Goal: Information Seeking & Learning: Find specific fact

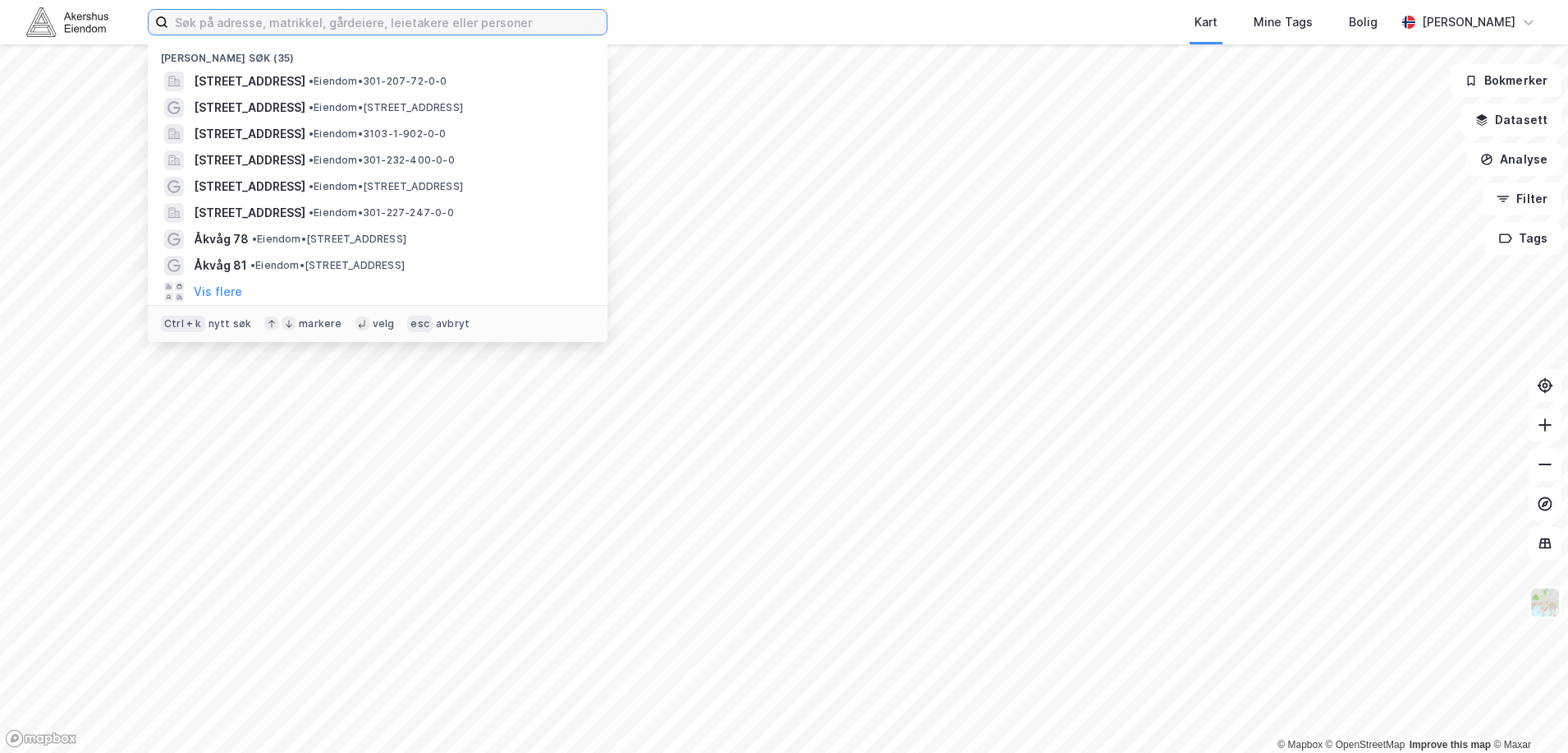
click at [212, 28] on input at bounding box center [387, 22] width 438 height 25
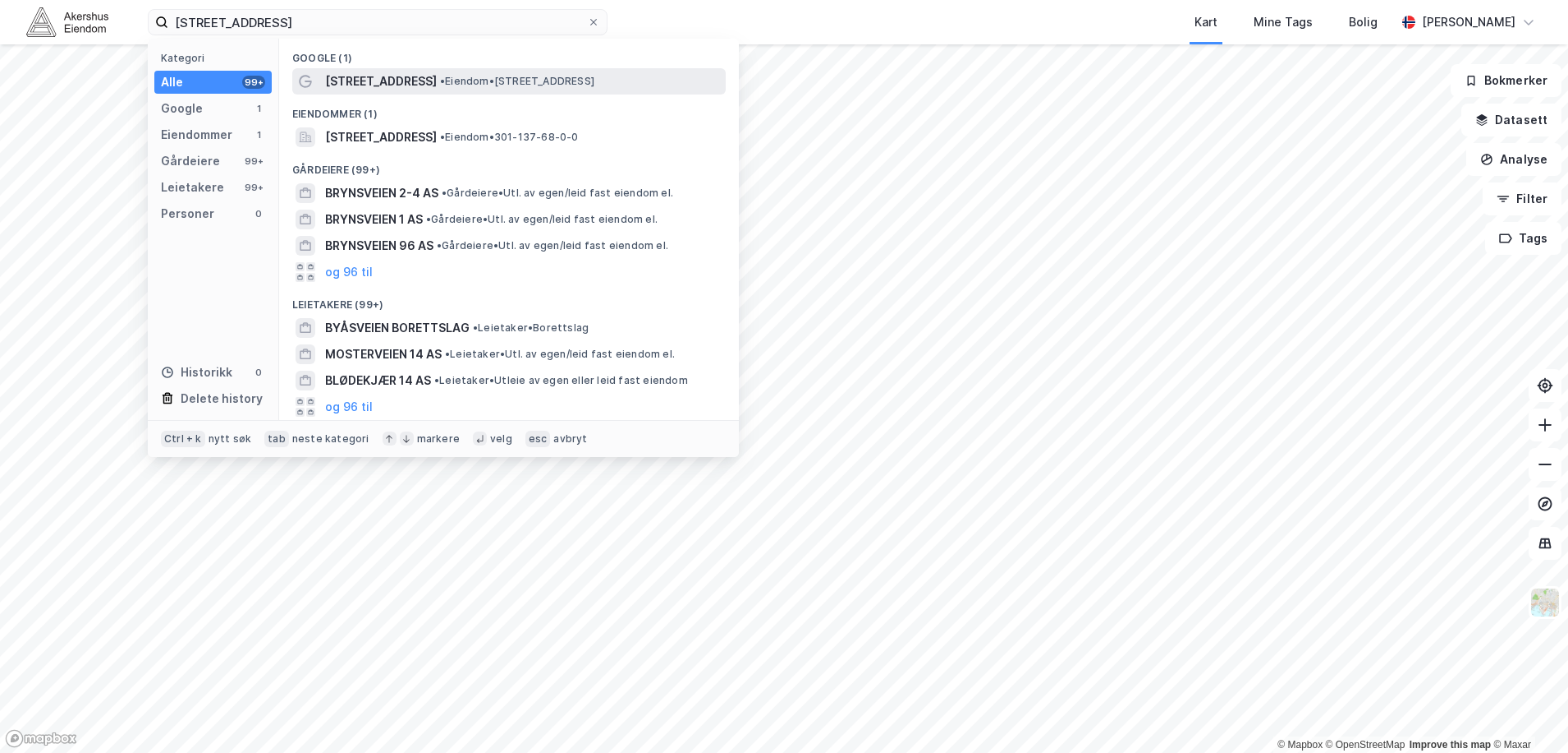
click at [358, 79] on span "[STREET_ADDRESS]" at bounding box center [381, 82] width 112 height 20
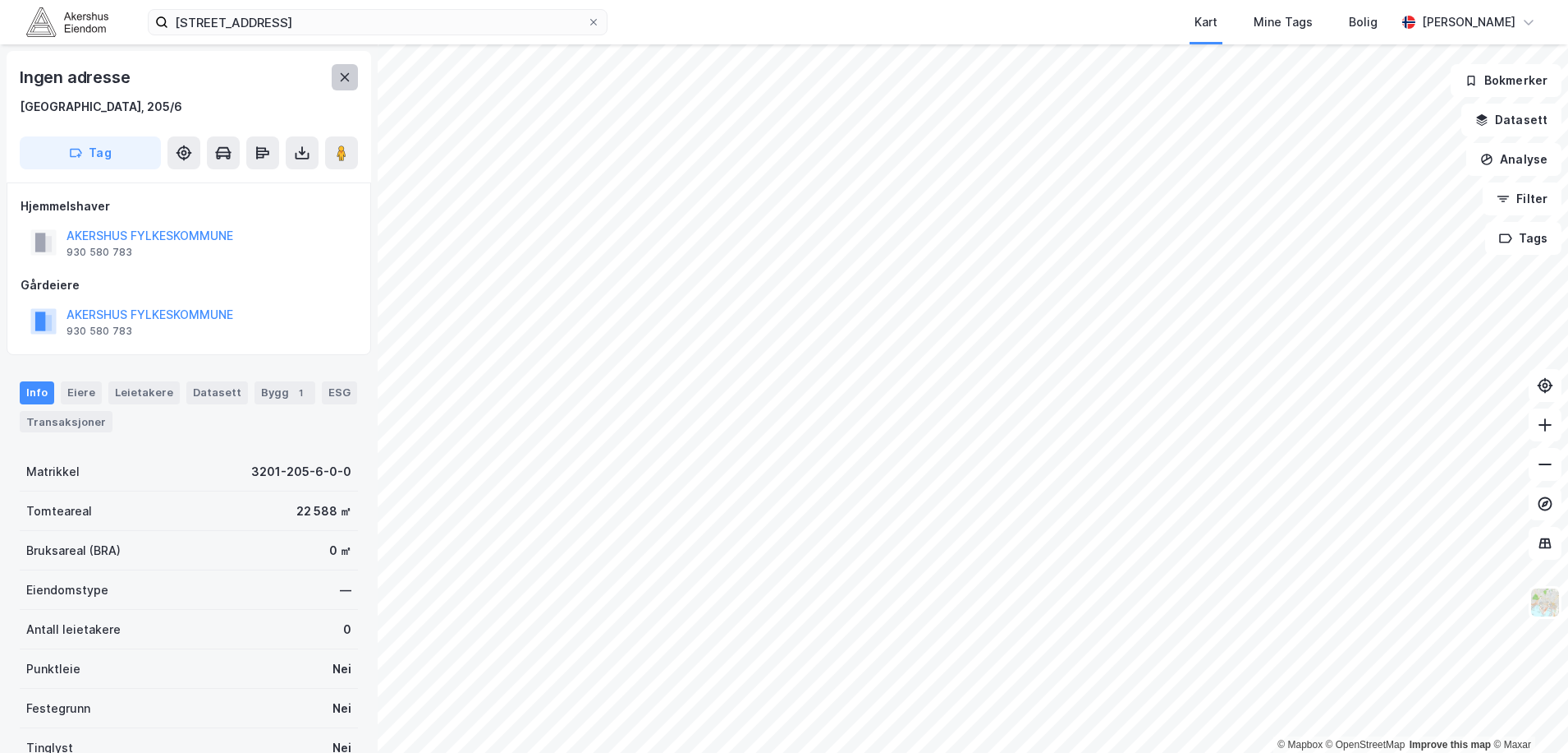
click at [349, 83] on icon at bounding box center [344, 77] width 13 height 13
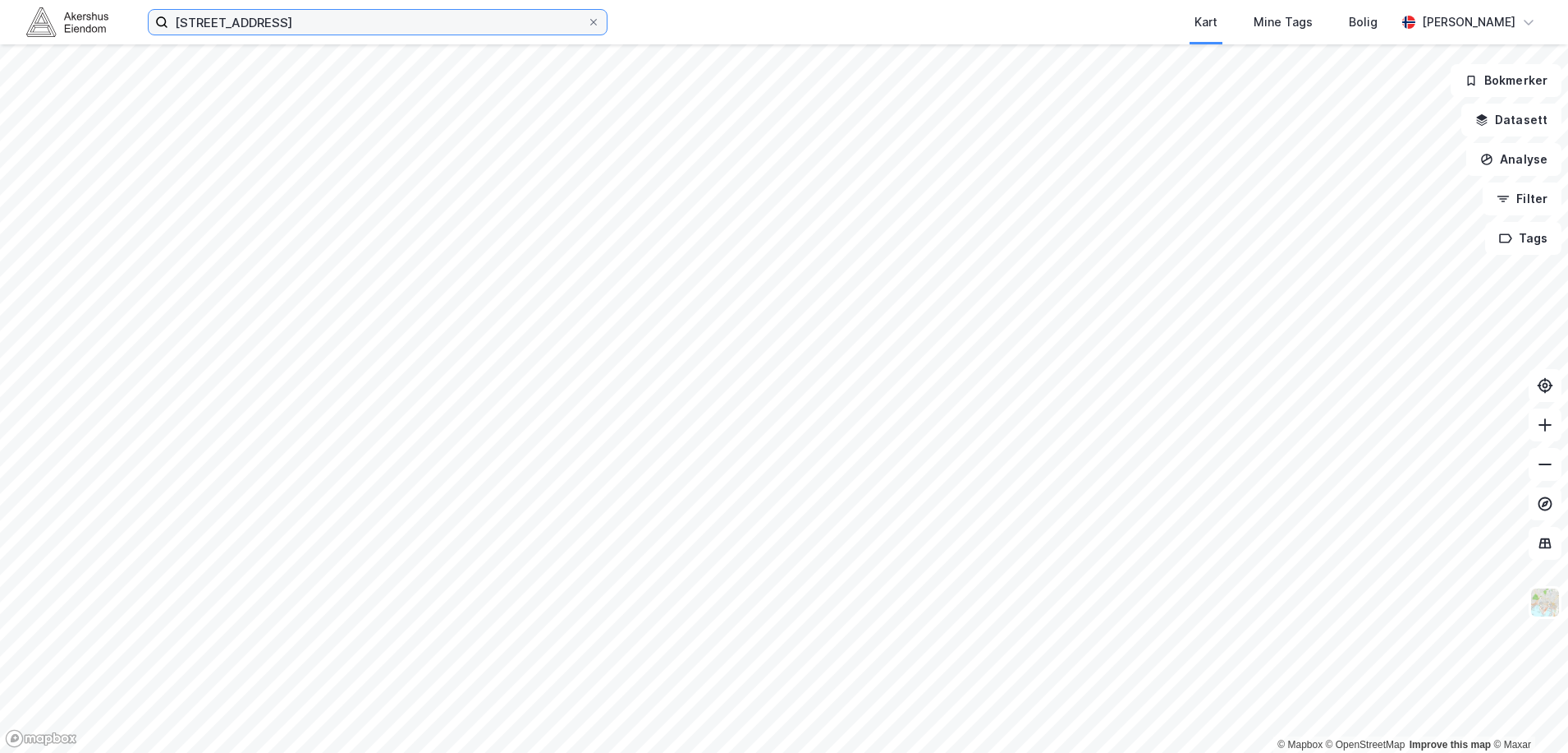
click at [275, 26] on input "[STREET_ADDRESS]" at bounding box center [377, 22] width 419 height 25
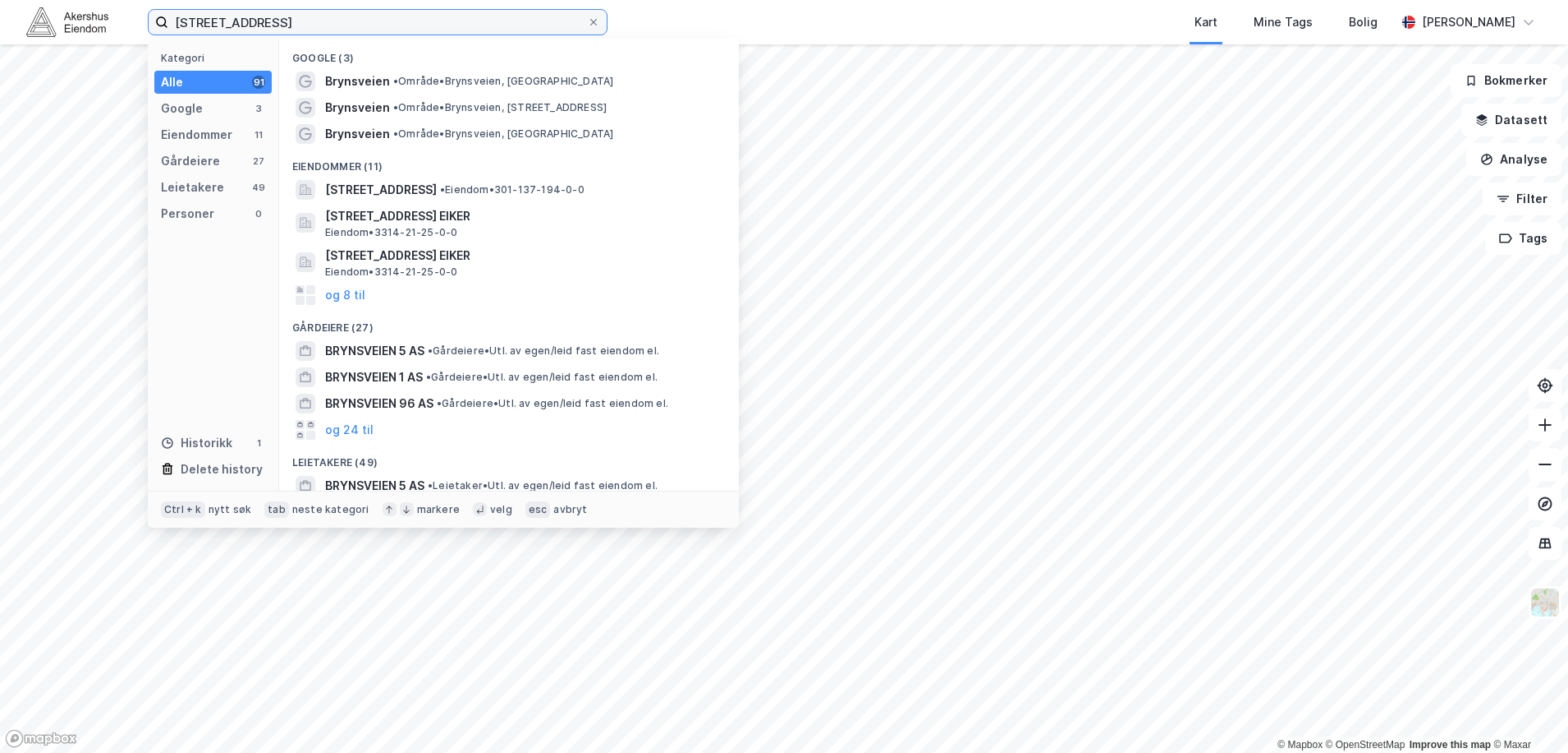
type input "[STREET_ADDRESS]"
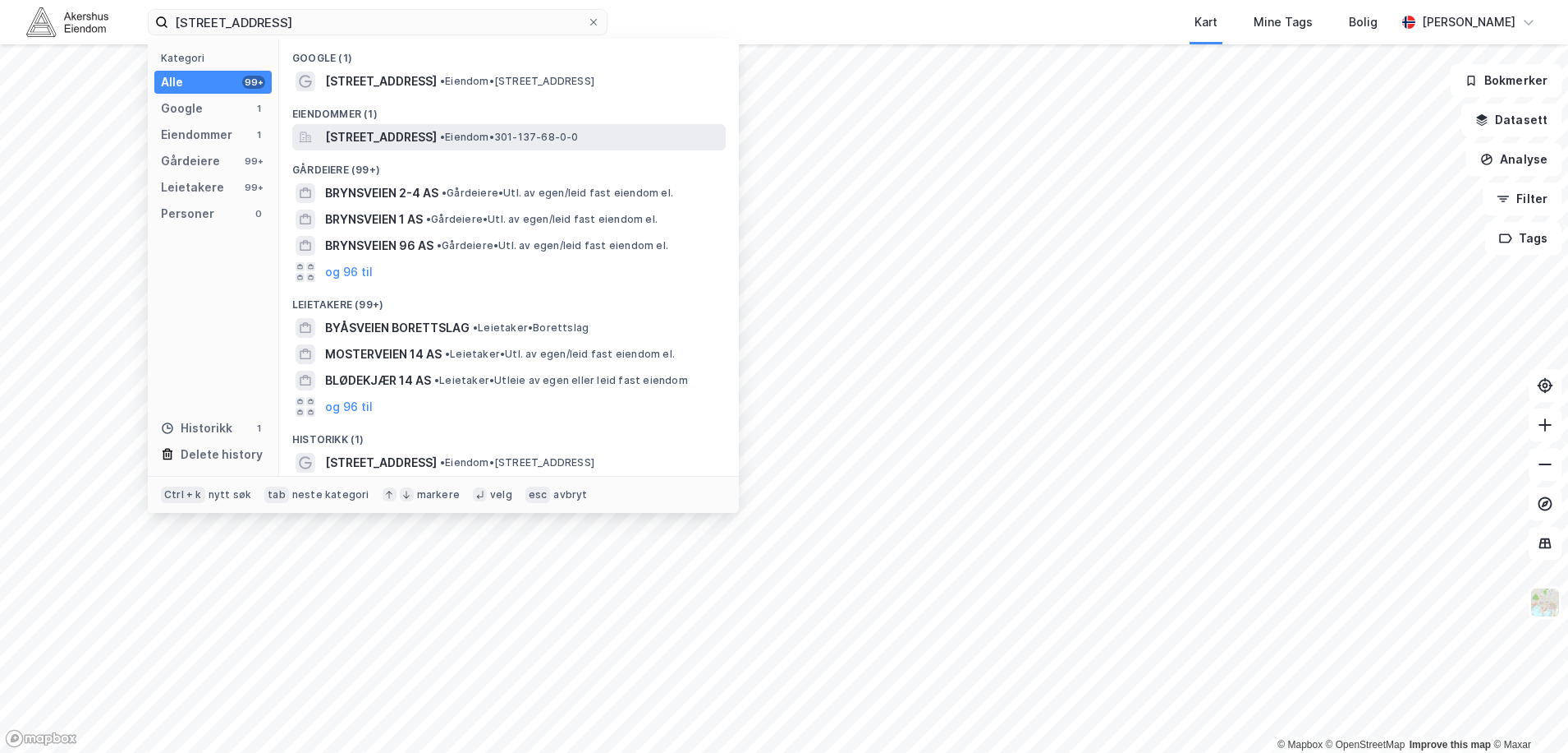
click at [410, 141] on span "[STREET_ADDRESS]" at bounding box center [381, 138] width 112 height 20
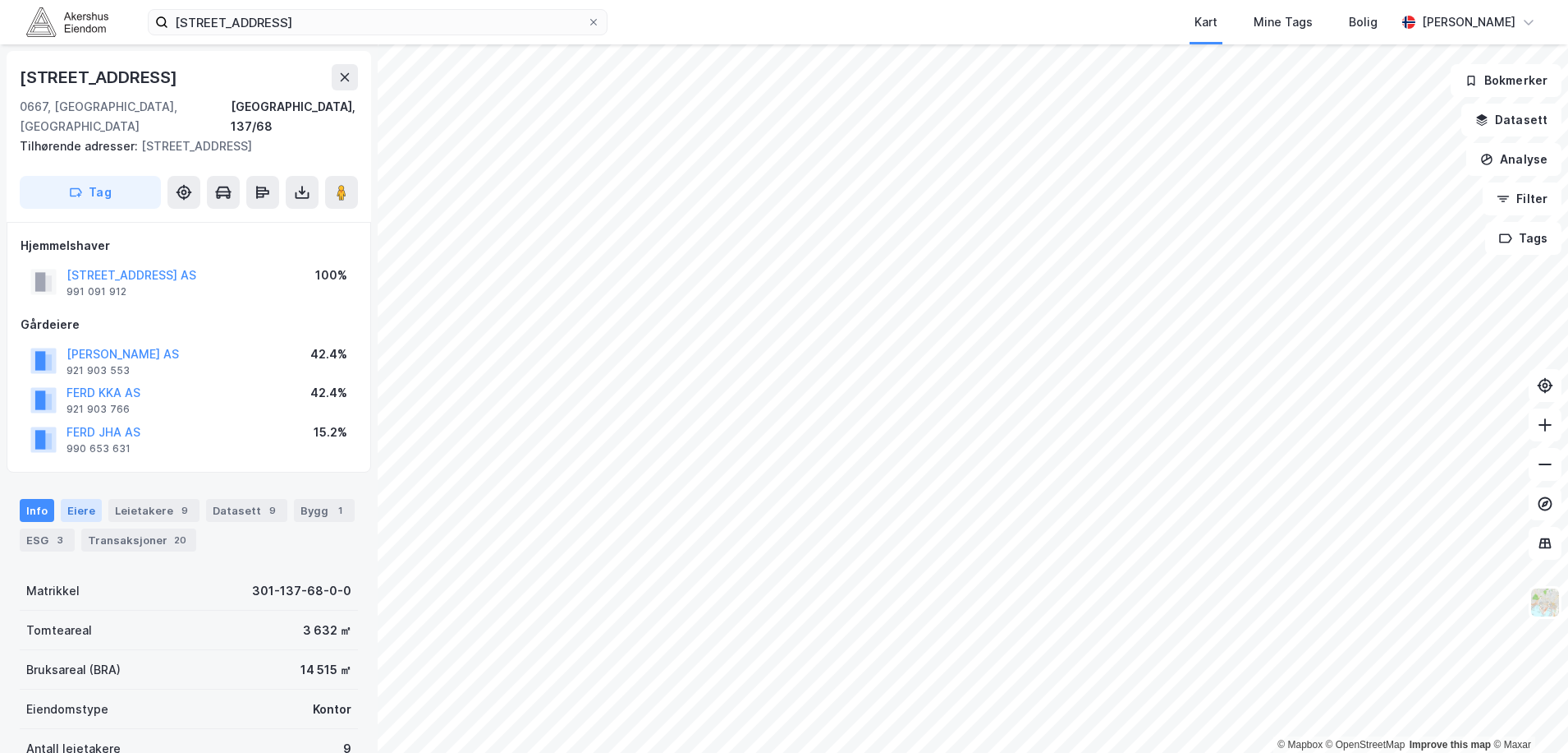
click at [83, 498] on div "Eiere" at bounding box center [82, 509] width 41 height 23
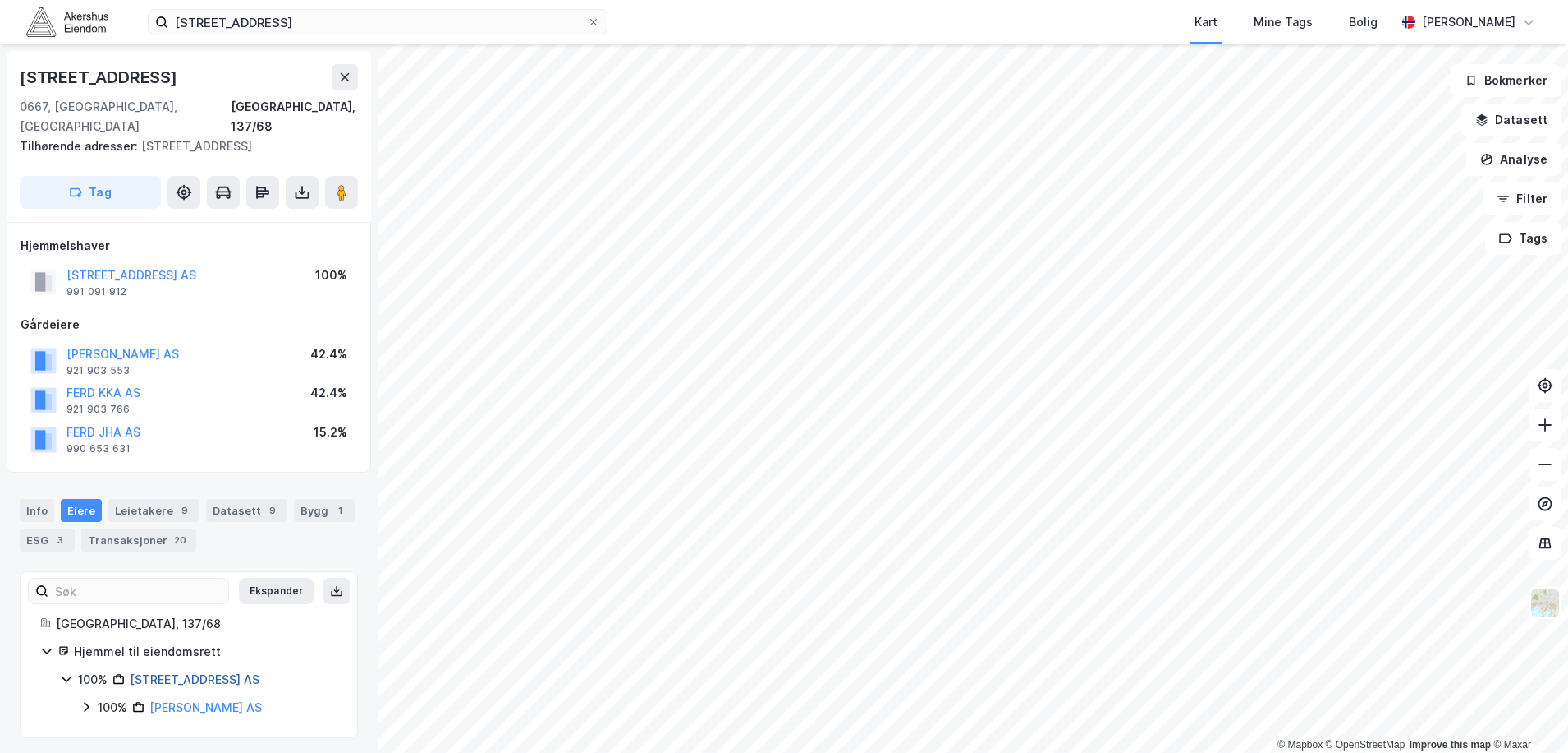
click at [168, 672] on link "[STREET_ADDRESS] AS" at bounding box center [195, 679] width 130 height 14
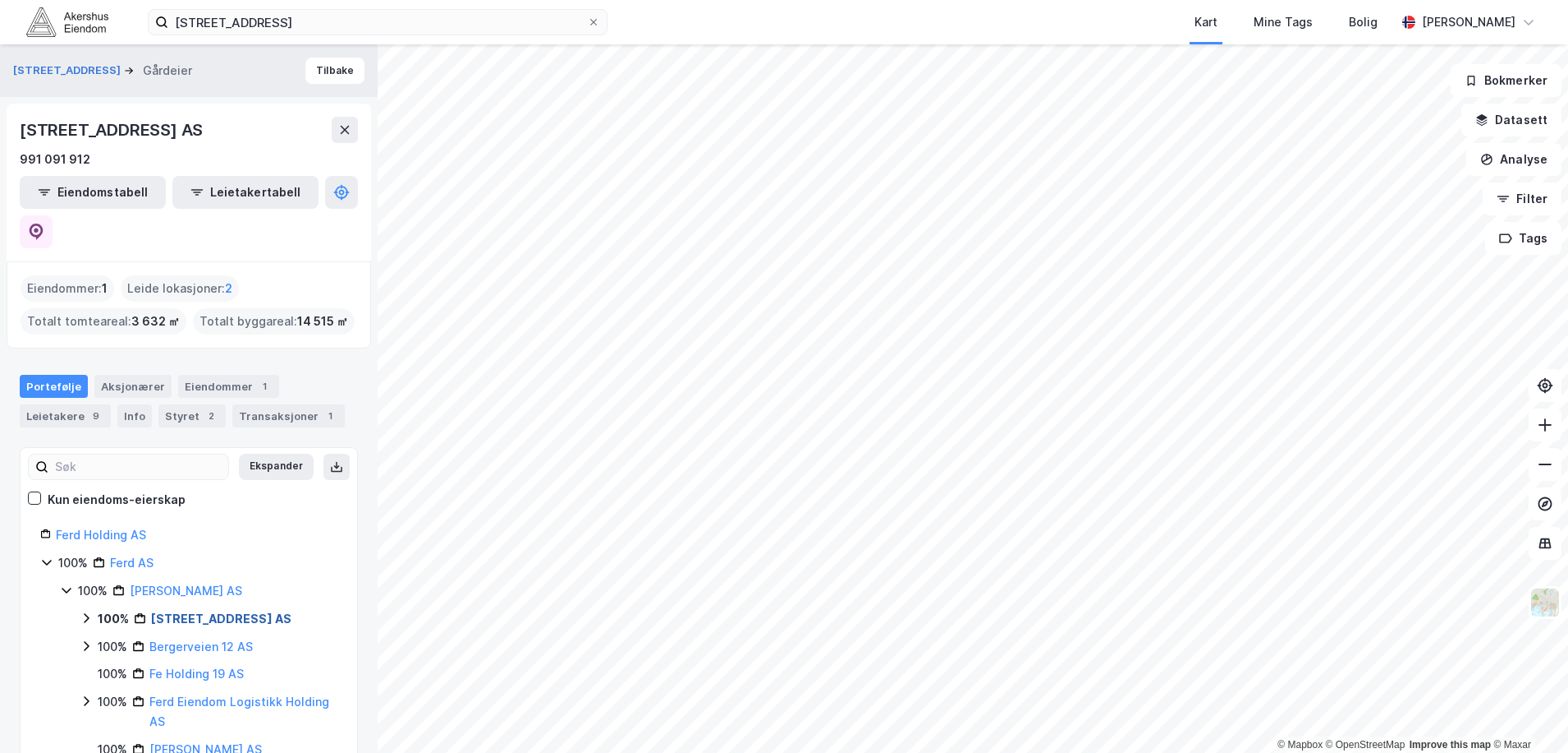
click at [185, 611] on link "[STREET_ADDRESS] AS" at bounding box center [221, 618] width 140 height 14
click at [228, 611] on link "[STREET_ADDRESS] AS" at bounding box center [221, 618] width 140 height 14
click at [106, 608] on div "100%" at bounding box center [113, 618] width 31 height 20
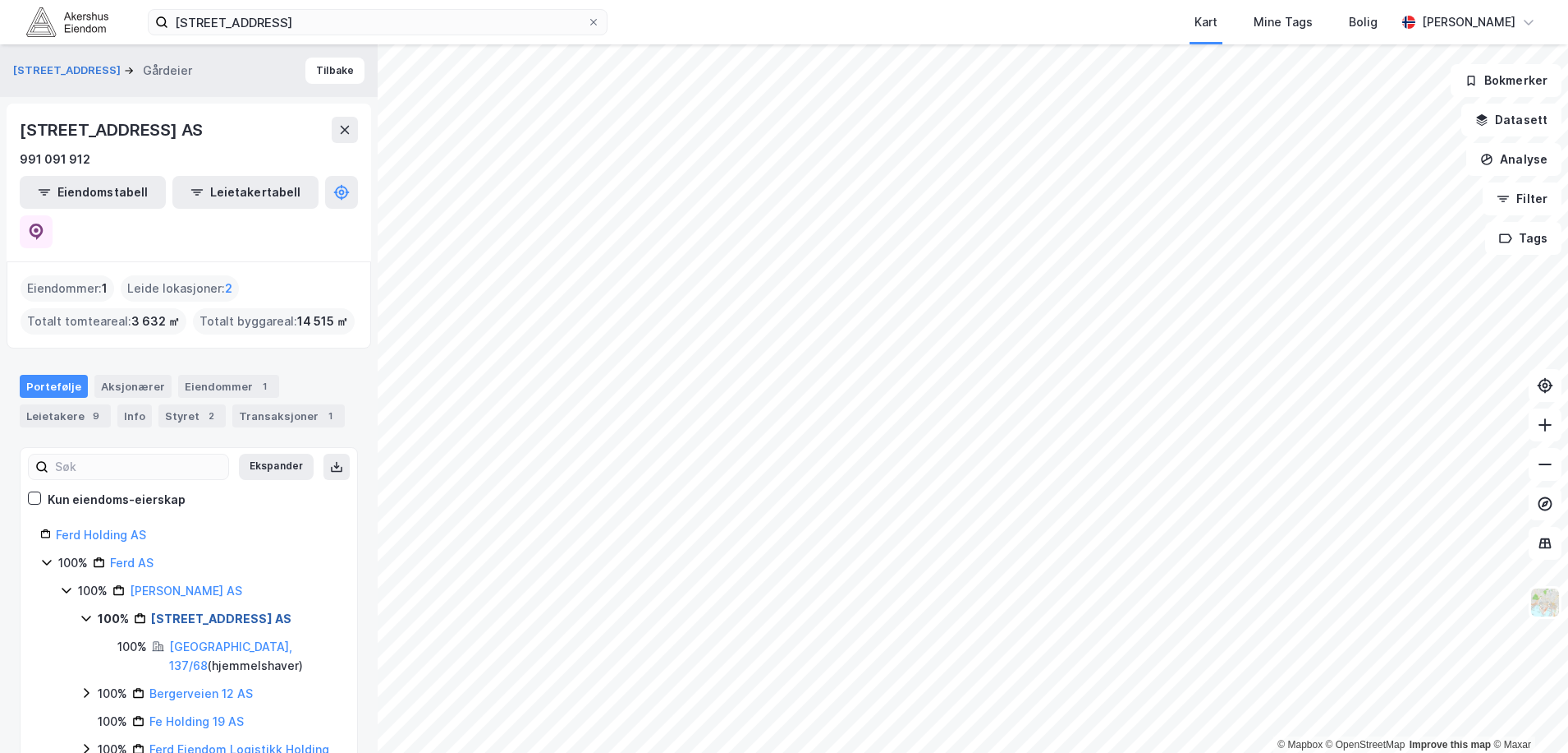
click at [236, 611] on link "[STREET_ADDRESS] AS" at bounding box center [221, 618] width 140 height 14
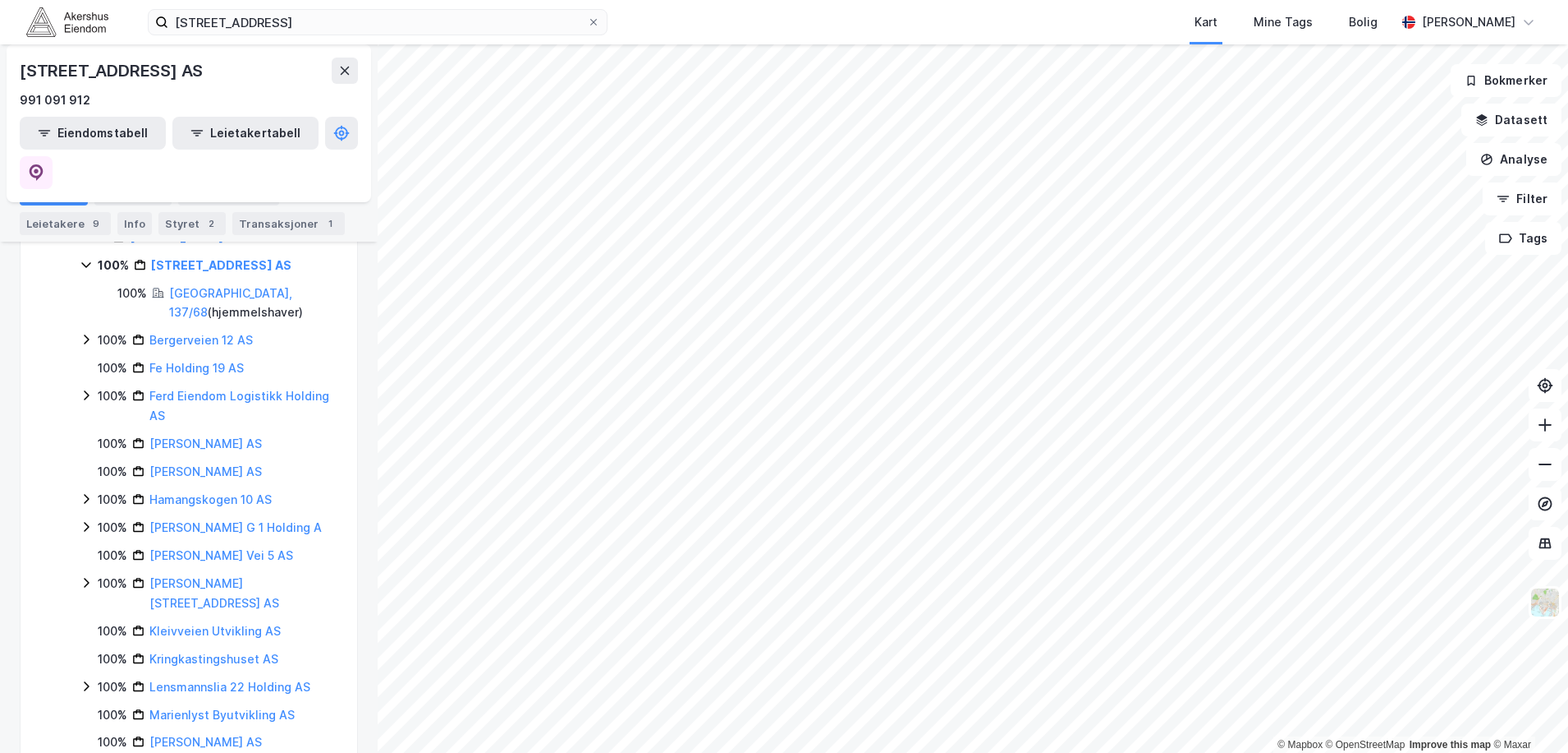
scroll to position [250, 0]
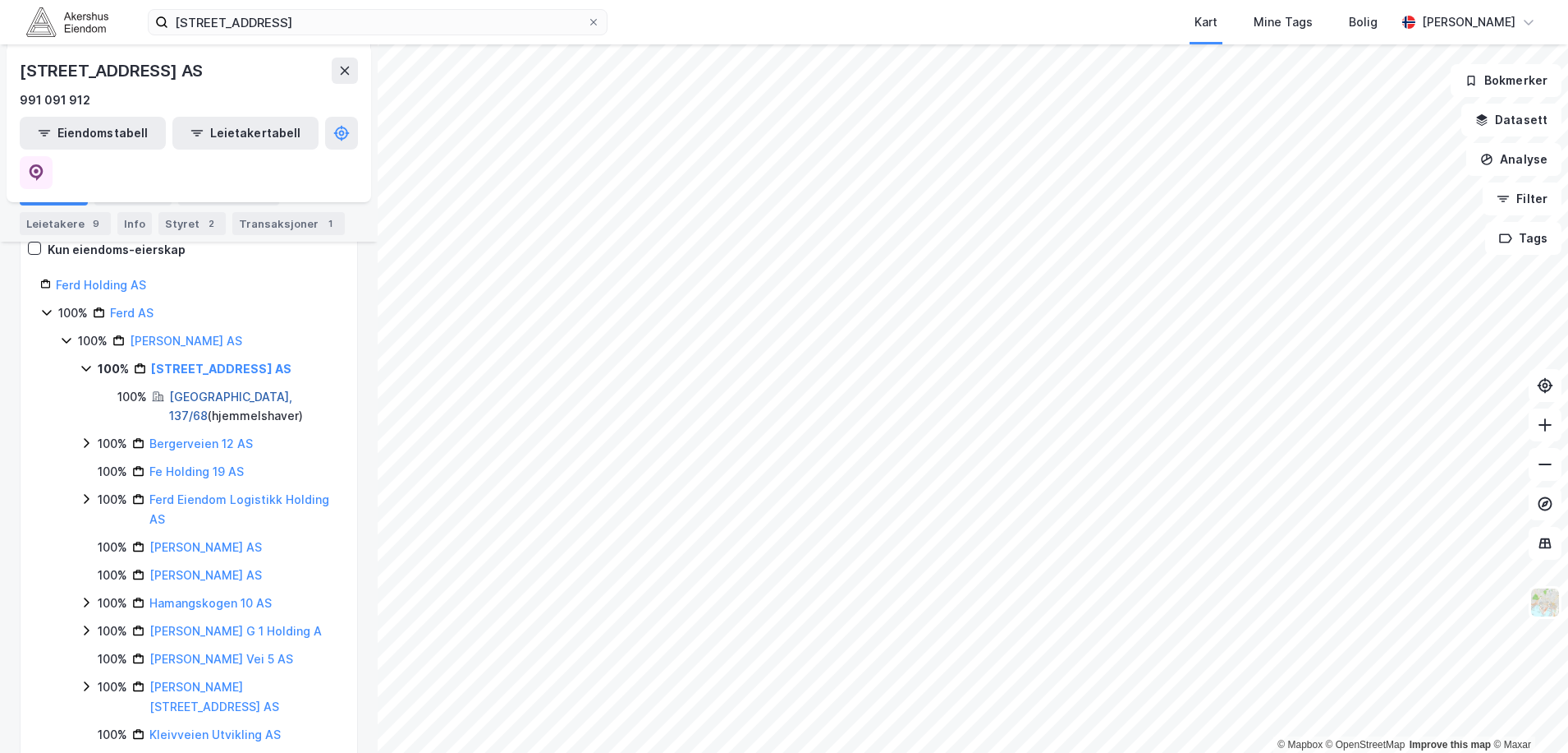
click at [200, 389] on link "[GEOGRAPHIC_DATA], 137/68" at bounding box center [230, 406] width 123 height 33
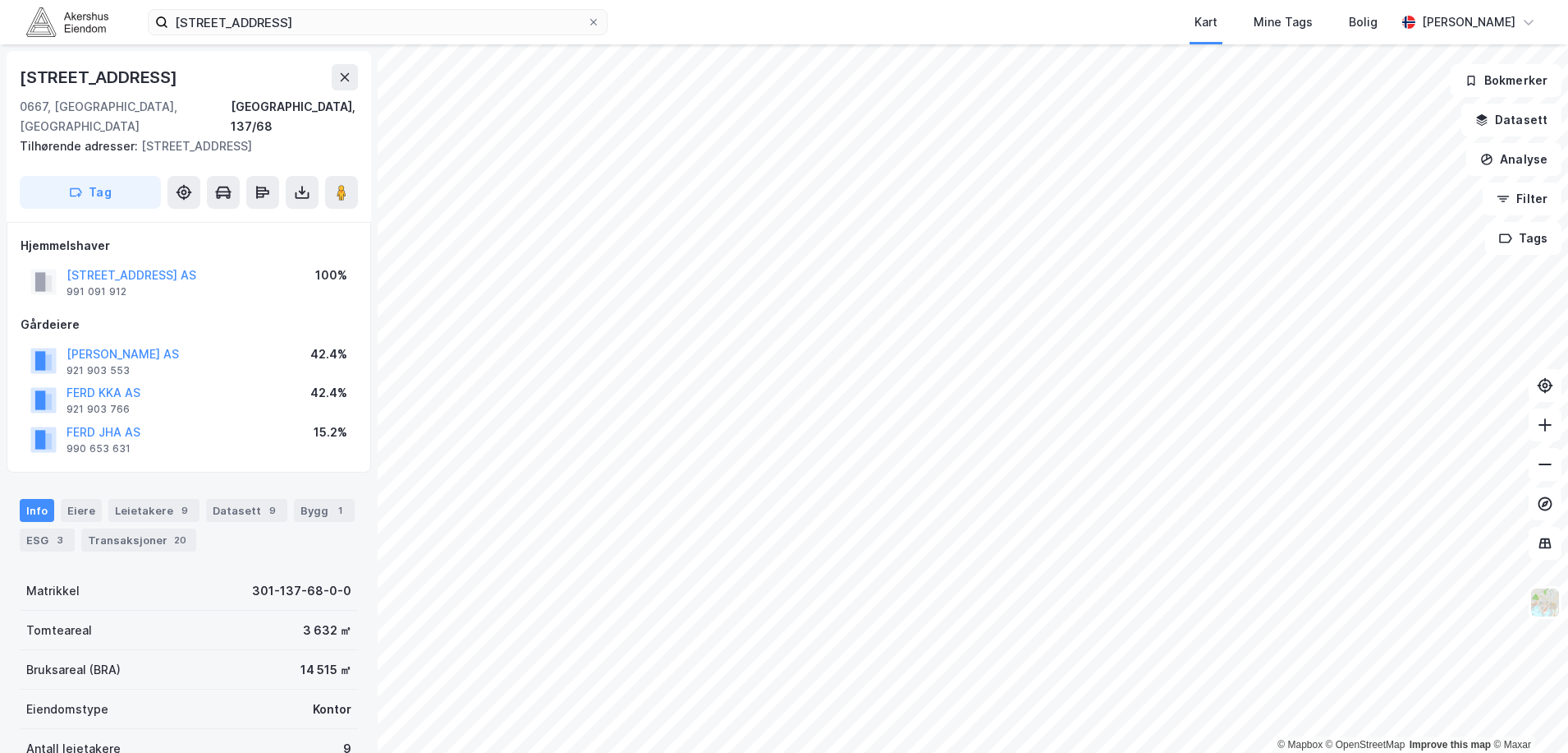
scroll to position [5, 0]
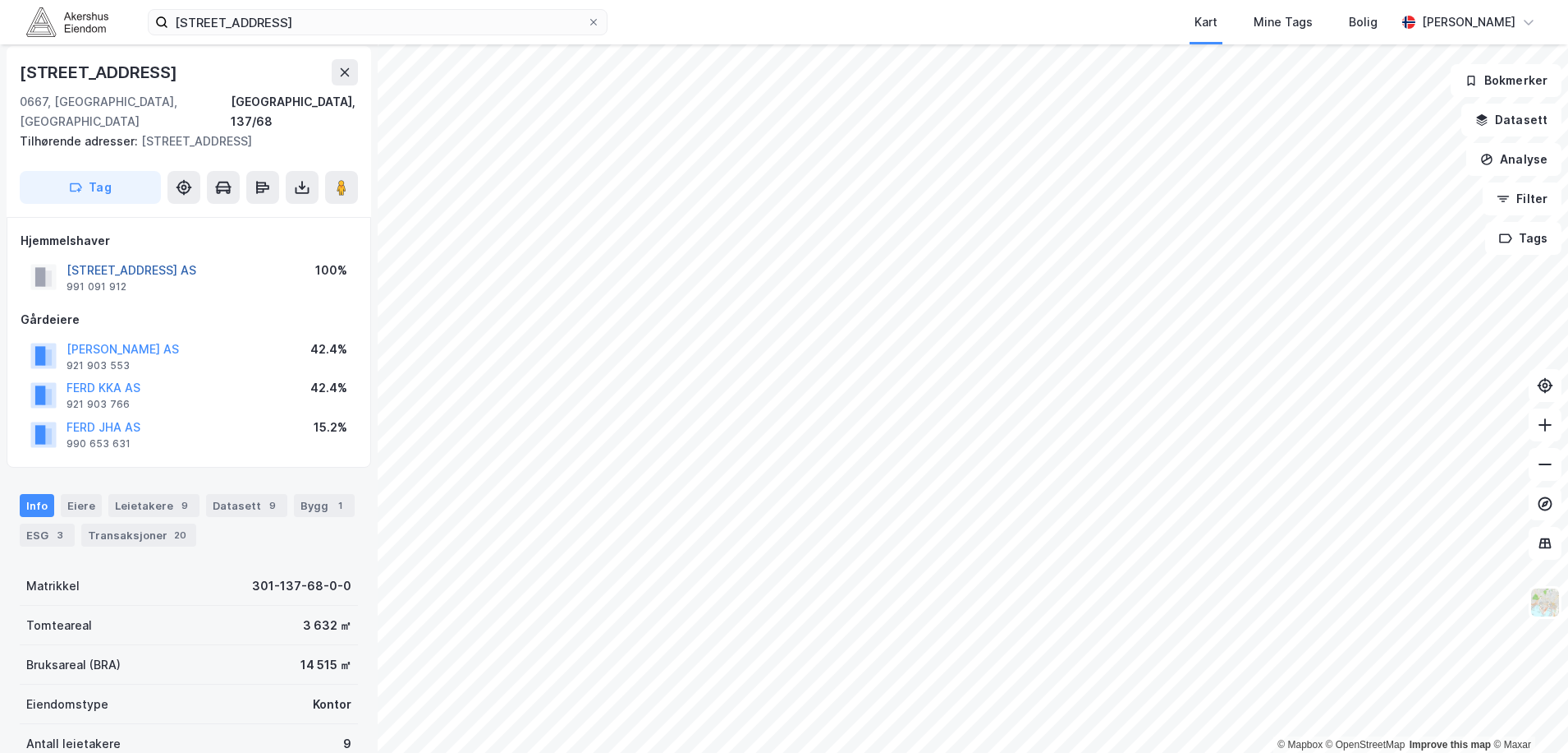
click at [0, 0] on button "[STREET_ADDRESS] AS" at bounding box center [0, 0] width 0 height 0
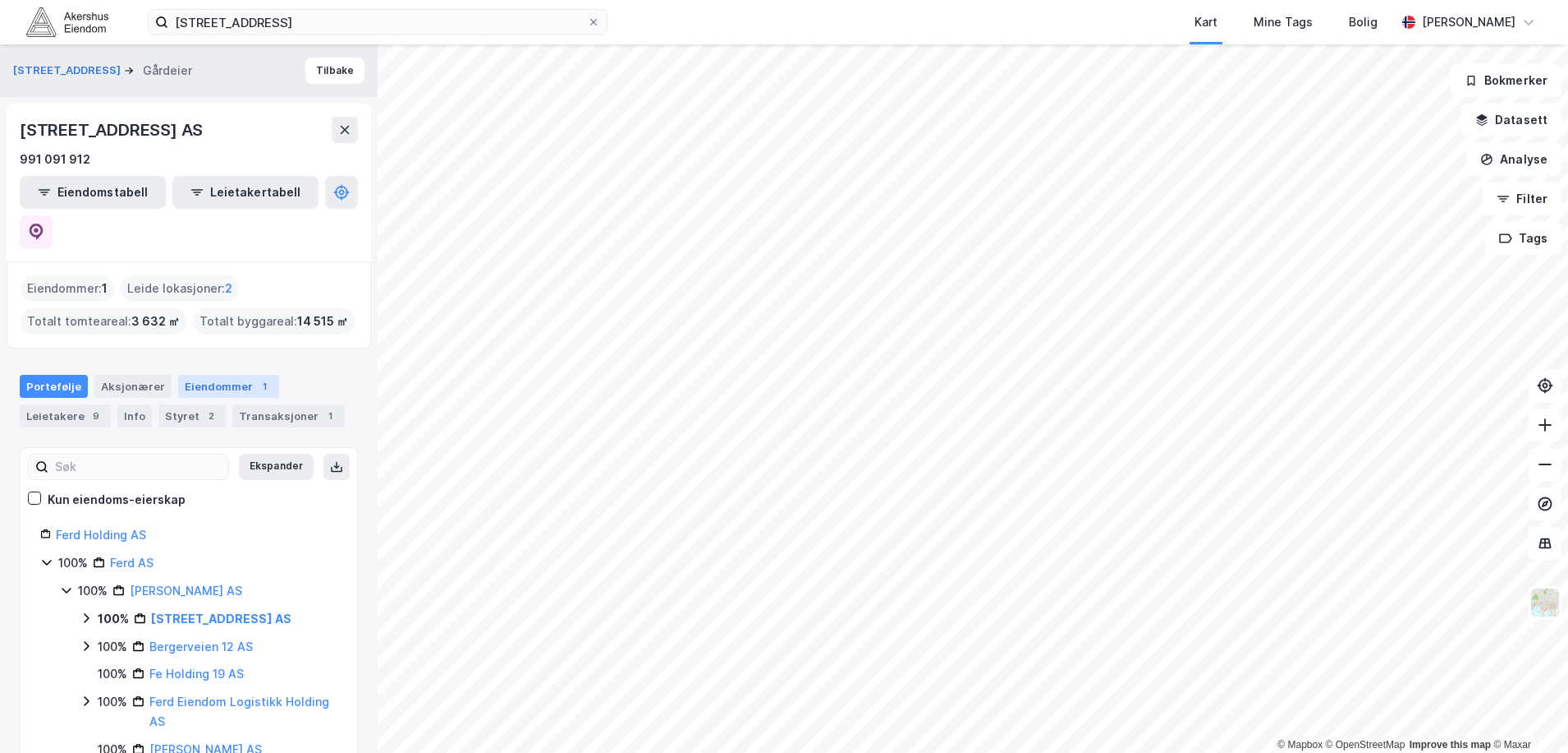
click at [178, 375] on div "Eiendommer 1" at bounding box center [228, 385] width 101 height 23
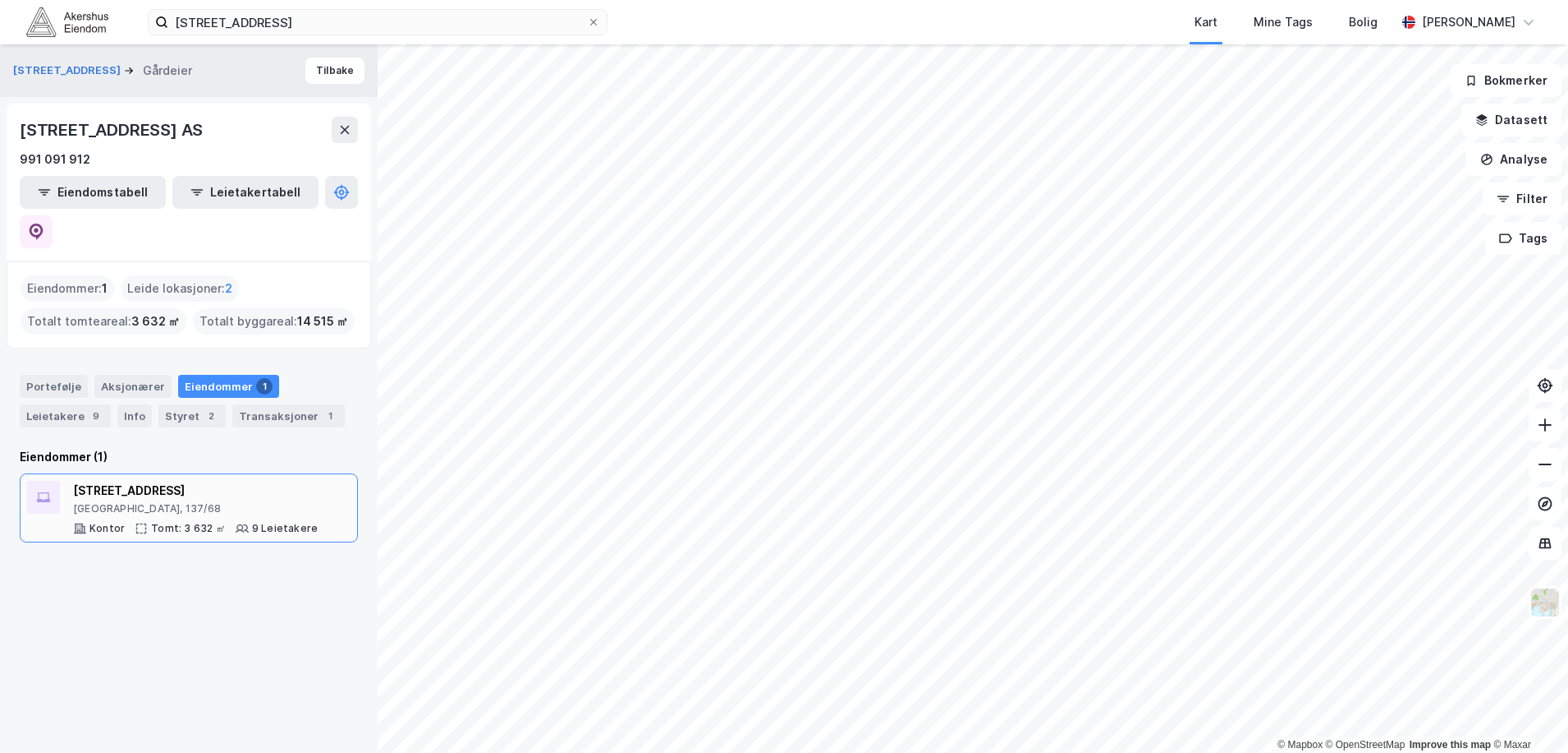
click at [118, 481] on div "[STREET_ADDRESS]" at bounding box center [195, 491] width 245 height 20
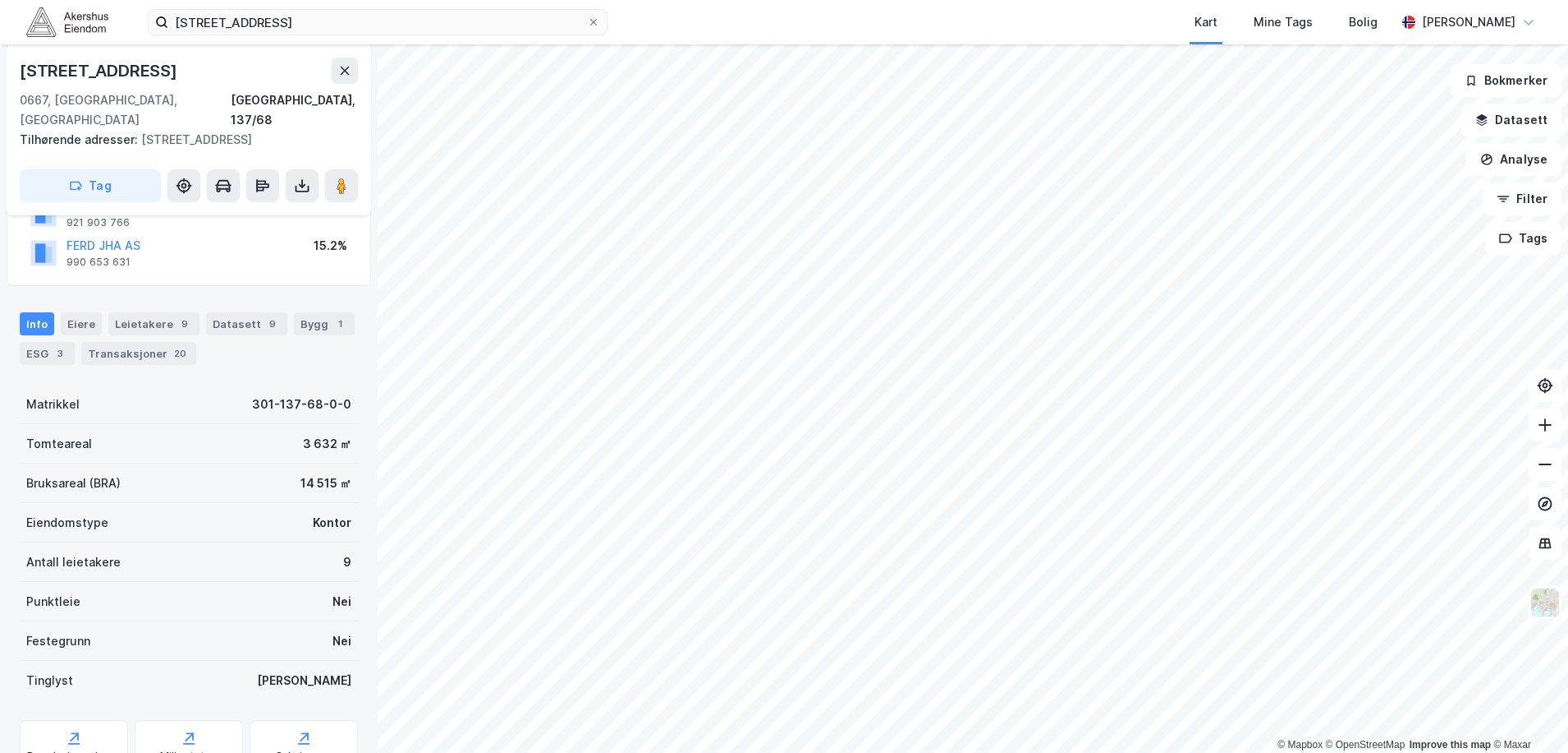
scroll to position [157, 0]
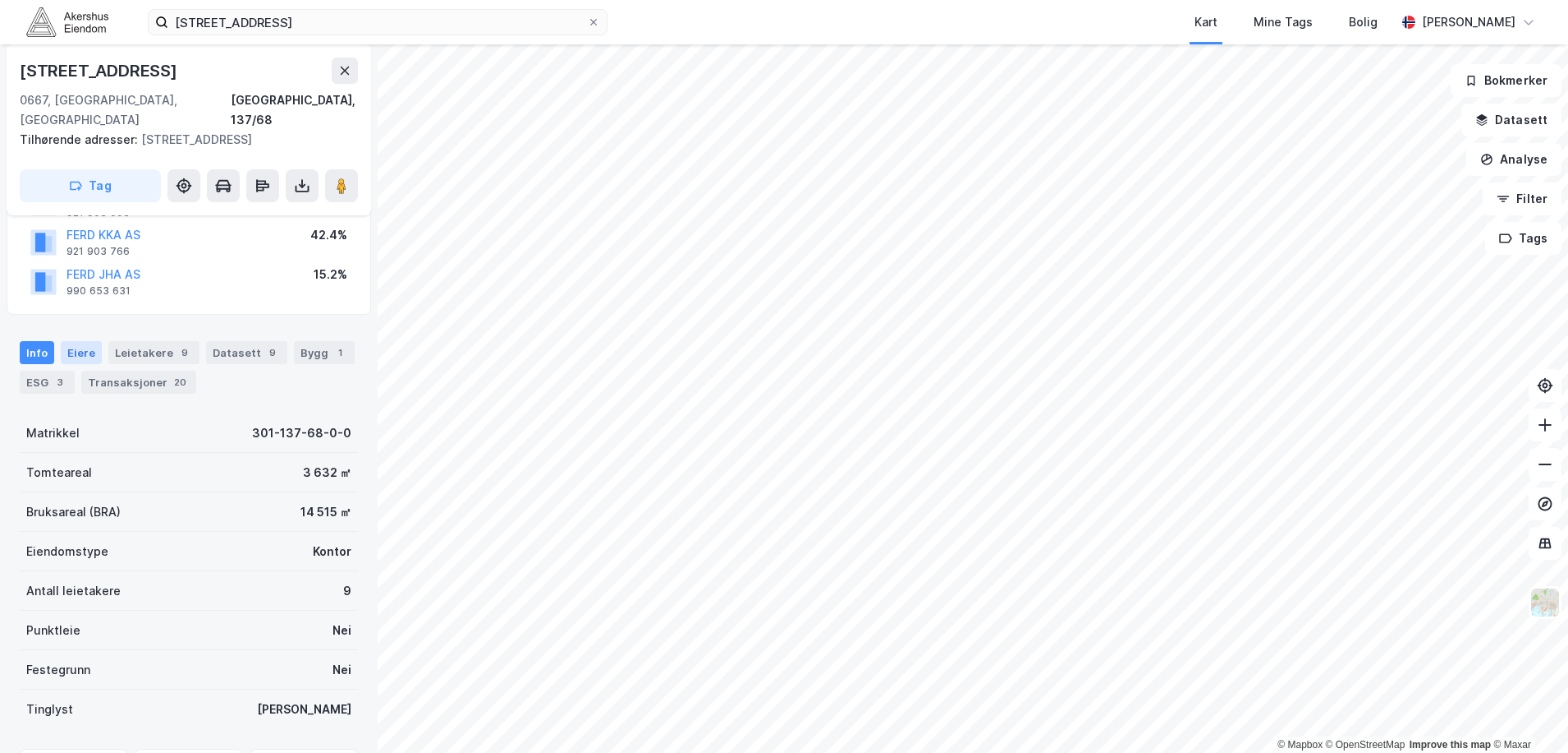
click at [87, 341] on div "Eiere" at bounding box center [82, 352] width 41 height 23
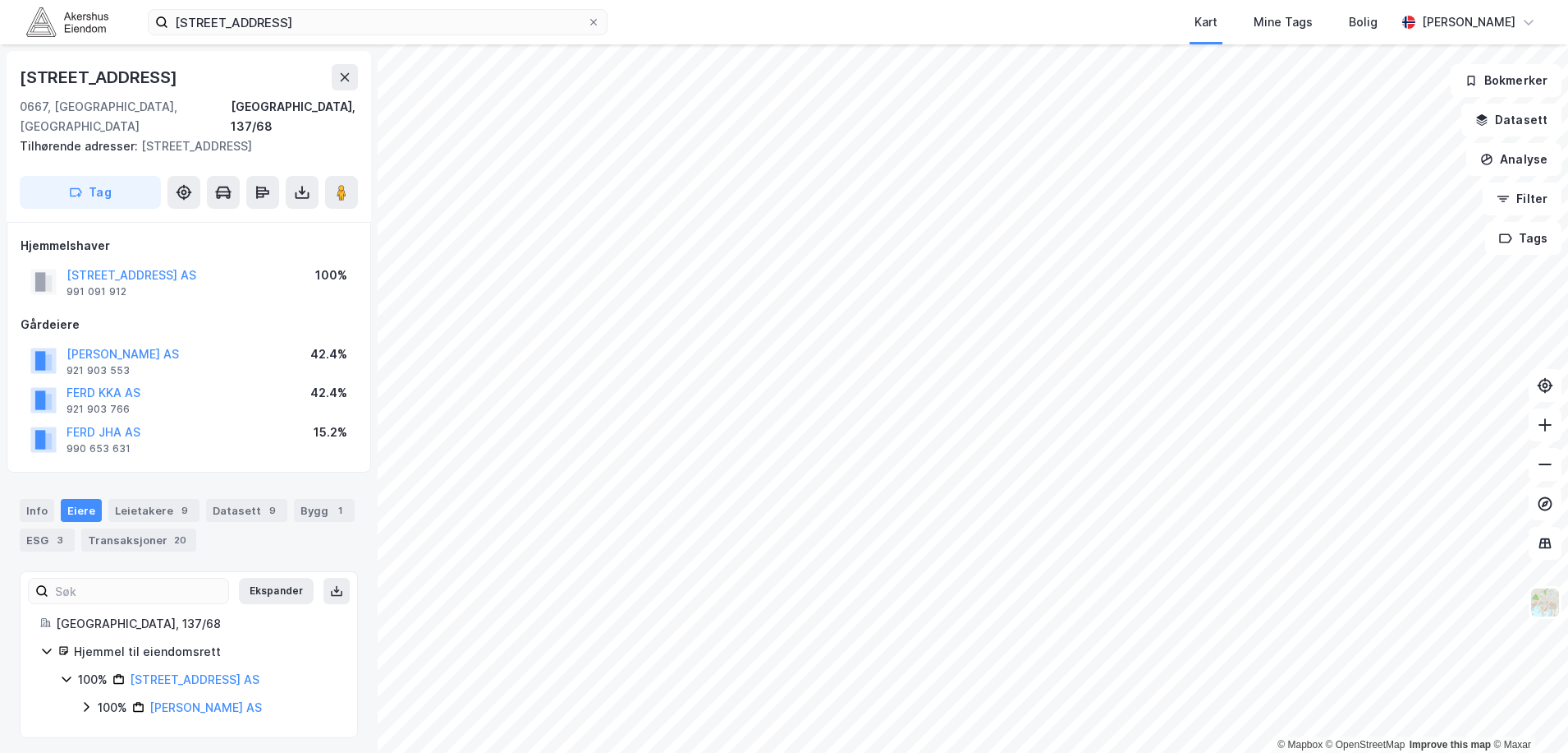
click at [117, 642] on div "Hjemmel til eiendomsrett" at bounding box center [205, 652] width 263 height 20
